Goal: Information Seeking & Learning: Learn about a topic

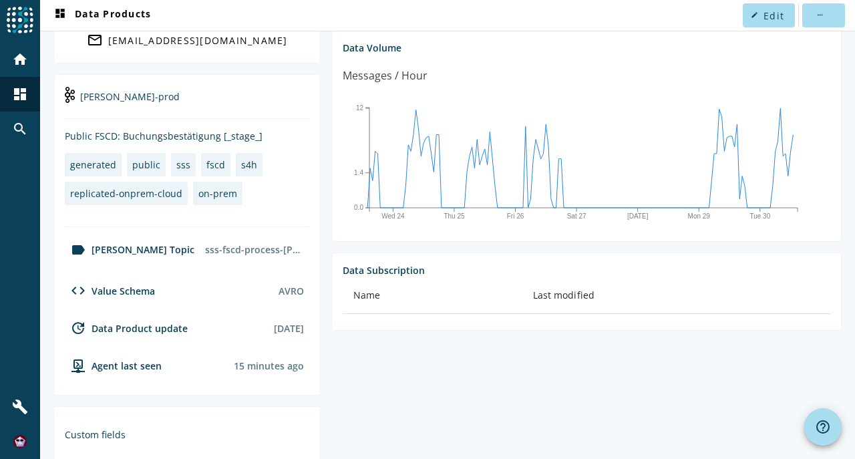
scroll to position [178, 0]
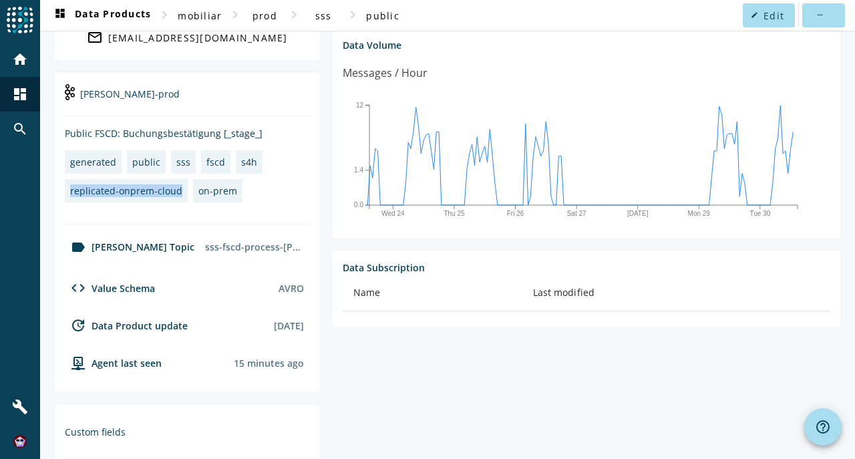
drag, startPoint x: 176, startPoint y: 187, endPoint x: 71, endPoint y: 189, distance: 105.6
click at [71, 189] on div "replicated-onprem-cloud" at bounding box center [126, 190] width 112 height 13
click at [164, 191] on div "replicated-onprem-cloud" at bounding box center [126, 190] width 112 height 13
click at [175, 187] on div "replicated-onprem-cloud" at bounding box center [126, 190] width 112 height 13
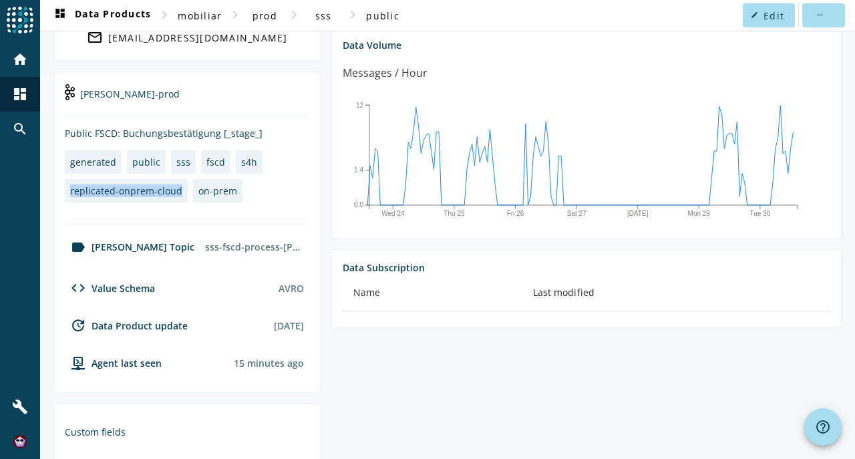
drag, startPoint x: 178, startPoint y: 186, endPoint x: 67, endPoint y: 189, distance: 111.0
click at [67, 189] on link "replicated-onprem-cloud" at bounding box center [126, 190] width 123 height 23
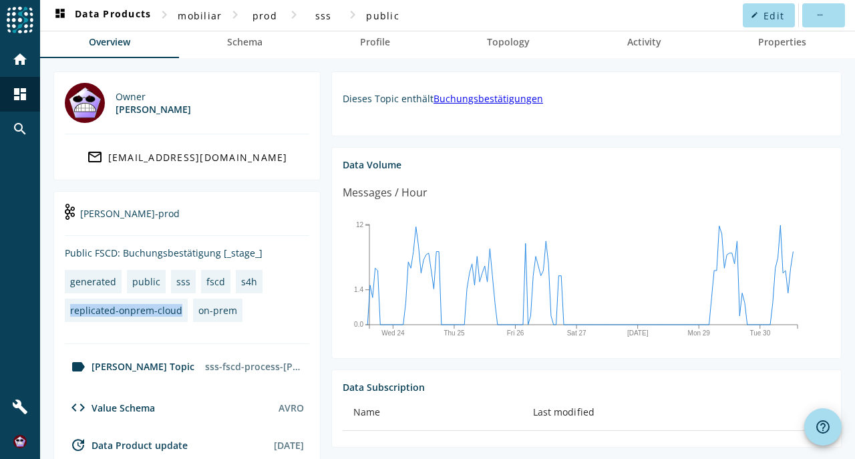
scroll to position [0, 0]
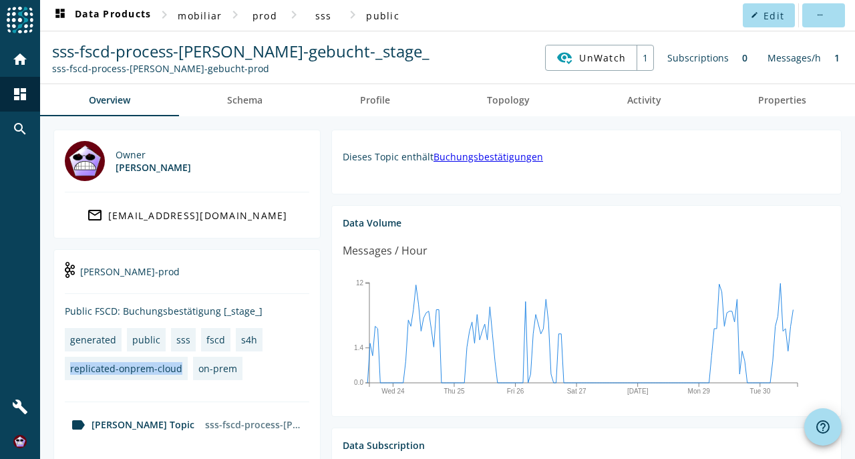
click at [178, 368] on div "replicated-onprem-cloud" at bounding box center [126, 368] width 112 height 13
click at [438, 63] on nav "sss-fscd-process-[PERSON_NAME]-gebucht-_stage_ sss-fscd-process-[PERSON_NAME]-g…" at bounding box center [447, 57] width 805 height 41
click at [422, 43] on nav "sss-fscd-process-[PERSON_NAME]-gebucht-_stage_ sss-fscd-process-[PERSON_NAME]-g…" at bounding box center [447, 57] width 805 height 41
